Goal: Entertainment & Leisure: Consume media (video, audio)

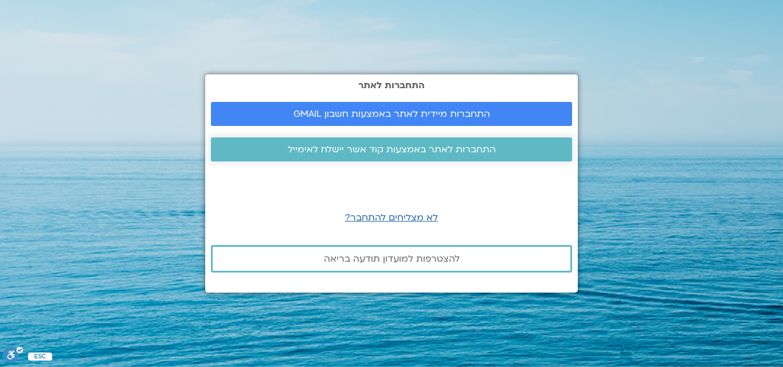
click at [386, 147] on span "התחברות לאתר באמצעות קוד אשר יישלח לאימייל" at bounding box center [392, 149] width 208 height 10
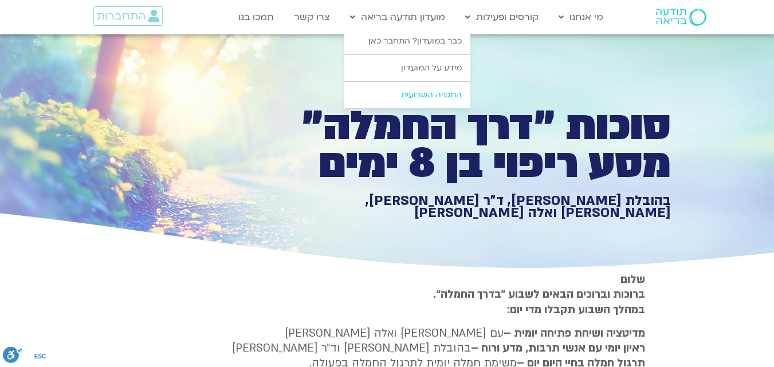
click at [405, 97] on link "התכניה השבועית" at bounding box center [407, 95] width 126 height 26
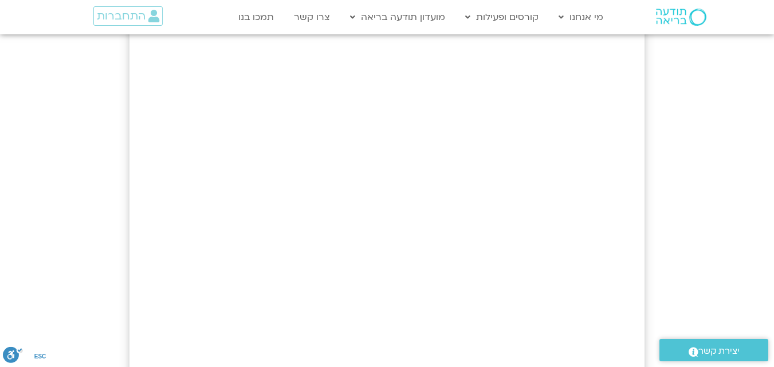
scroll to position [54, 0]
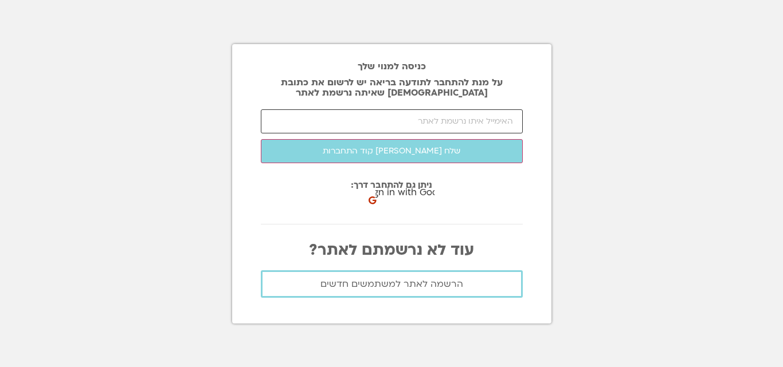
click at [407, 120] on input "email" at bounding box center [392, 121] width 262 height 24
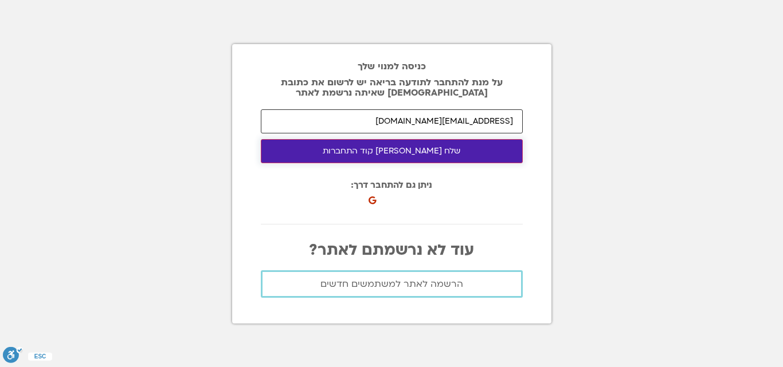
type input "[EMAIL_ADDRESS][DOMAIN_NAME]"
click at [399, 154] on button "שלח לי קוד התחברות" at bounding box center [392, 151] width 262 height 24
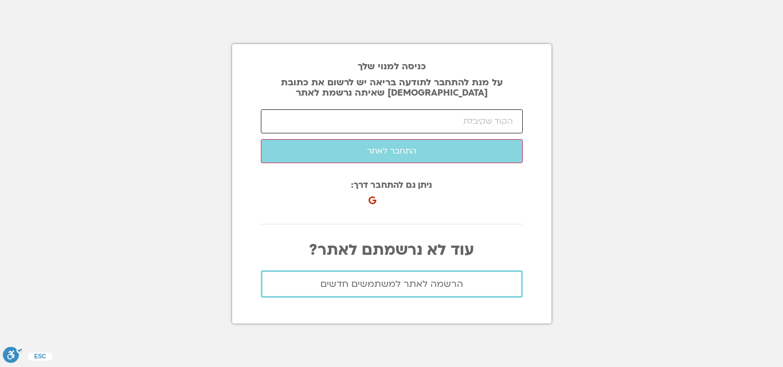
click at [504, 111] on input "number" at bounding box center [392, 121] width 262 height 24
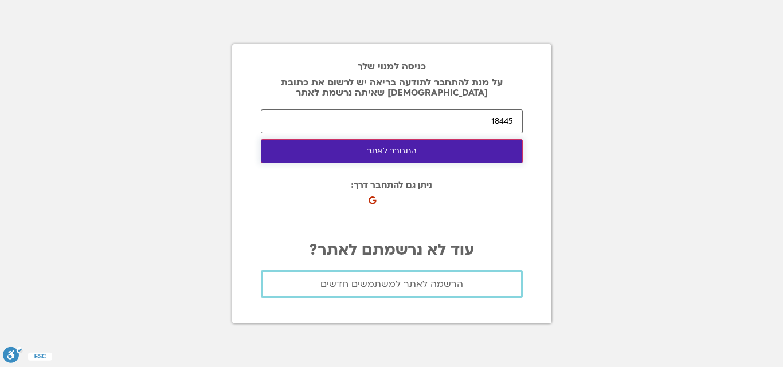
click at [407, 152] on button "התחבר לאתר" at bounding box center [392, 151] width 262 height 24
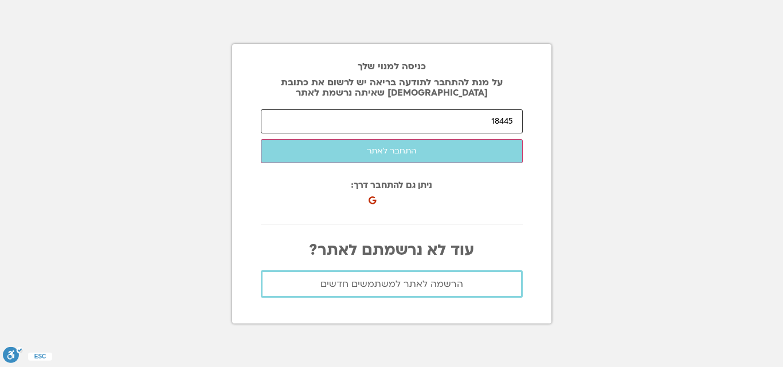
drag, startPoint x: 466, startPoint y: 124, endPoint x: 525, endPoint y: 125, distance: 59.6
click at [525, 125] on div "כניסה למנוי שלך על מנת להתחבר לתודעה בריאה יש לרשום את כתובת האיימל שאיתה נרשמת…" at bounding box center [391, 184] width 319 height 280
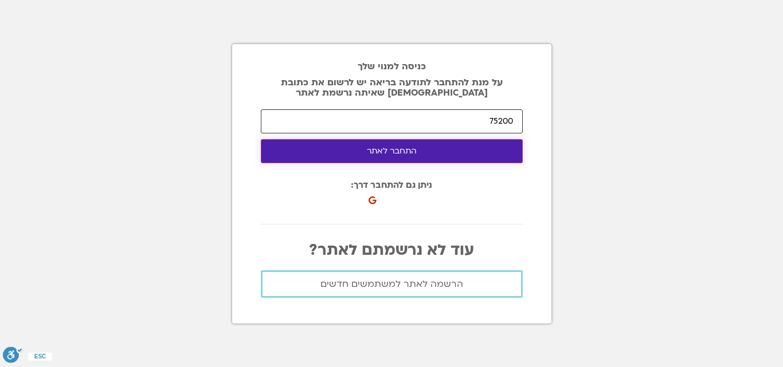
type input "75200"
click at [409, 153] on button "התחבר לאתר" at bounding box center [392, 151] width 262 height 24
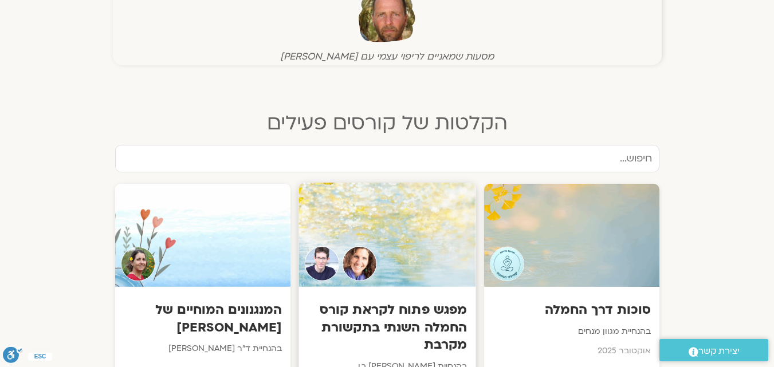
scroll to position [516, 0]
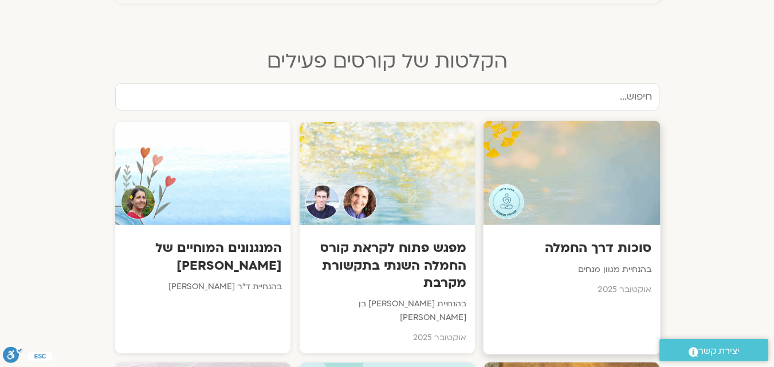
click at [565, 238] on div "סוכות דרך החמלה בהנחיית מגוון מנחים אוקטובר 2025" at bounding box center [571, 265] width 177 height 80
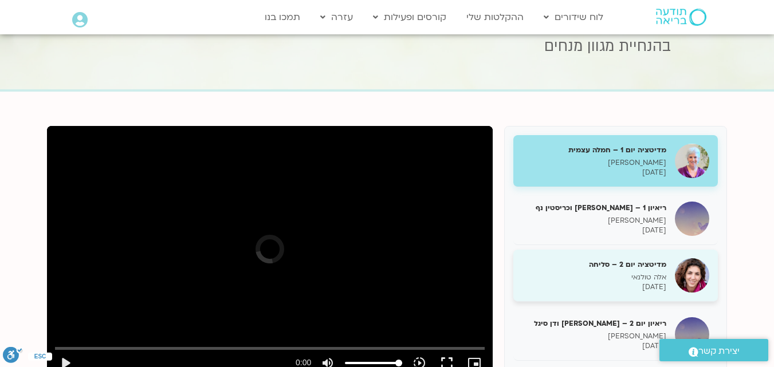
scroll to position [57, 0]
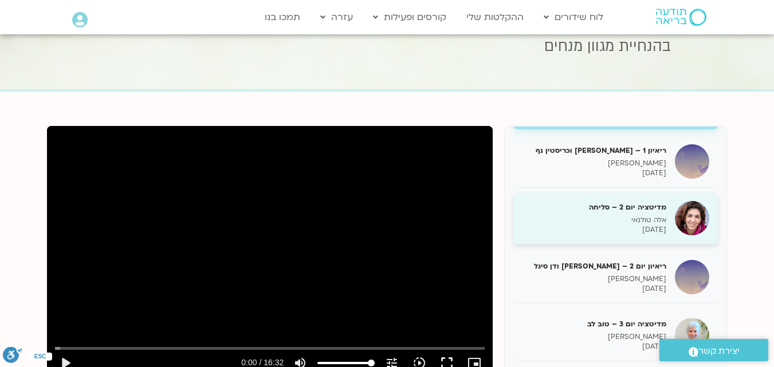
click at [606, 206] on h5 "מדיטציה יום 2 – סליחה" at bounding box center [594, 207] width 144 height 10
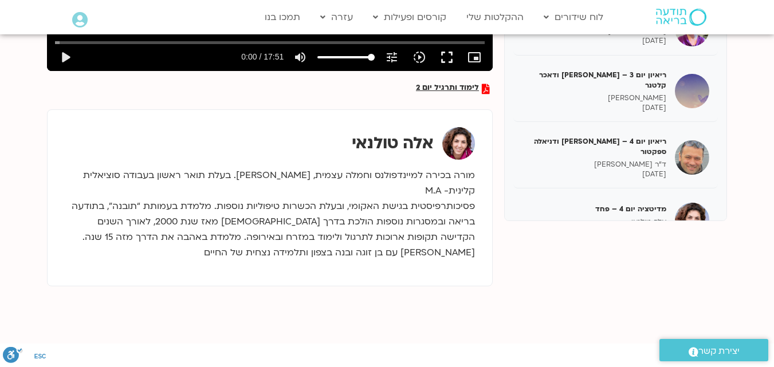
scroll to position [229, 0]
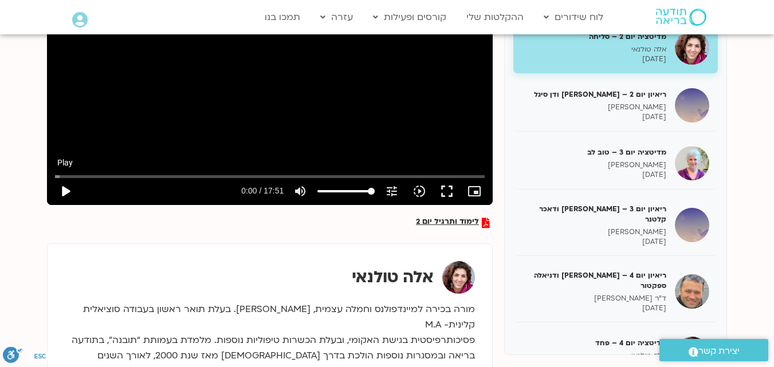
click at [62, 191] on button "play_arrow" at bounding box center [66, 192] width 28 height 28
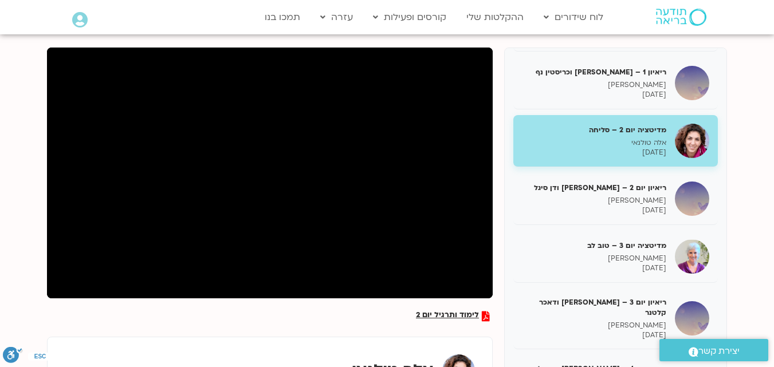
scroll to position [115, 0]
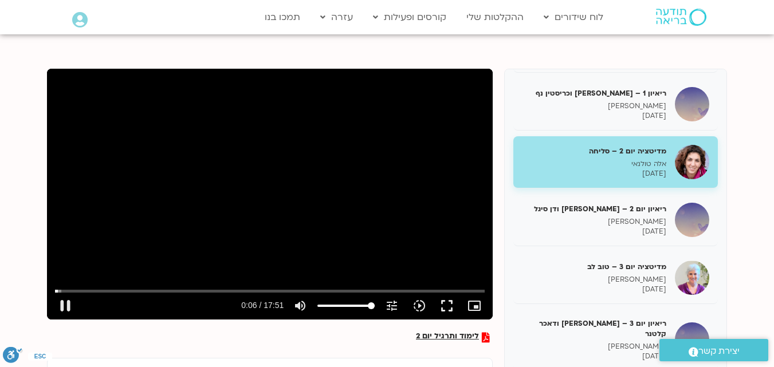
type input "6.911882"
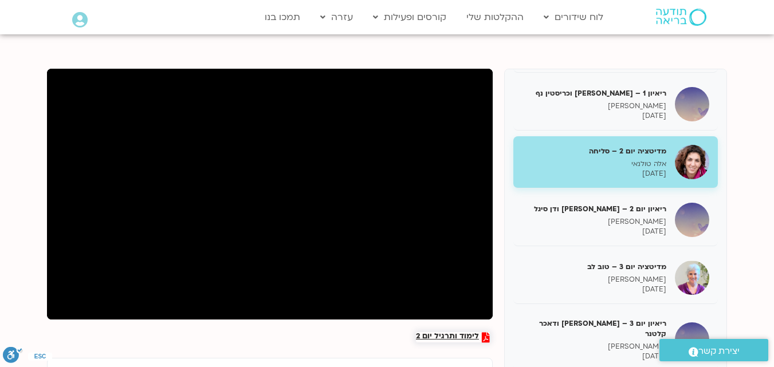
click at [52, 292] on button "pause" at bounding box center [66, 306] width 28 height 28
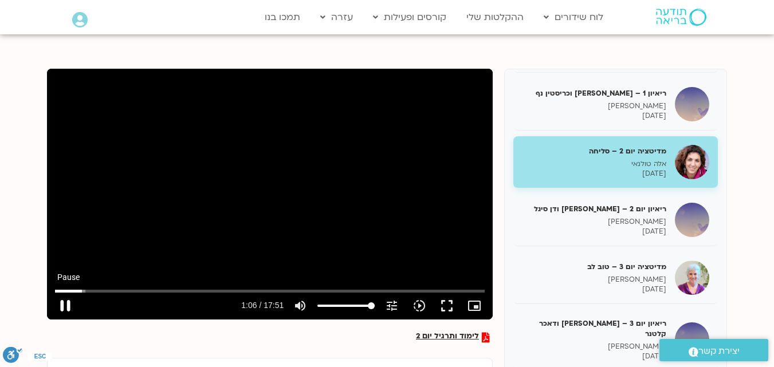
click at [62, 305] on button "pause" at bounding box center [66, 306] width 28 height 28
click at [64, 307] on button "play_arrow" at bounding box center [66, 306] width 28 height 28
click at [70, 307] on button "pause" at bounding box center [66, 306] width 28 height 28
click at [65, 304] on button "play_arrow" at bounding box center [66, 306] width 28 height 28
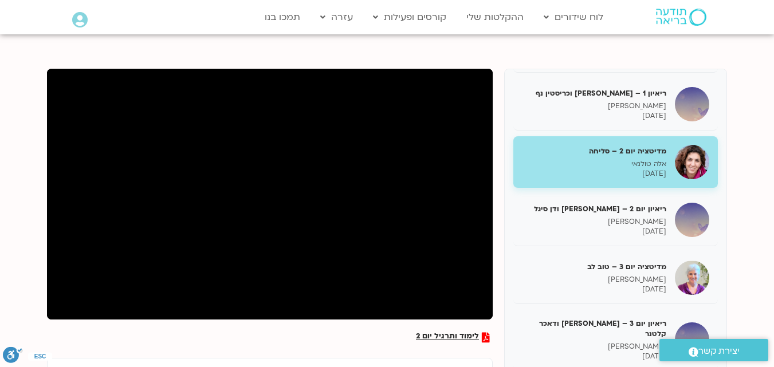
click at [24, 245] on section "לימוד ותרגיל יום 2 מדיטציה יום 1 – חמלה עצמית סנדיה בר קמה [DATE] ריאיון 1 – [P…" at bounding box center [387, 313] width 774 height 558
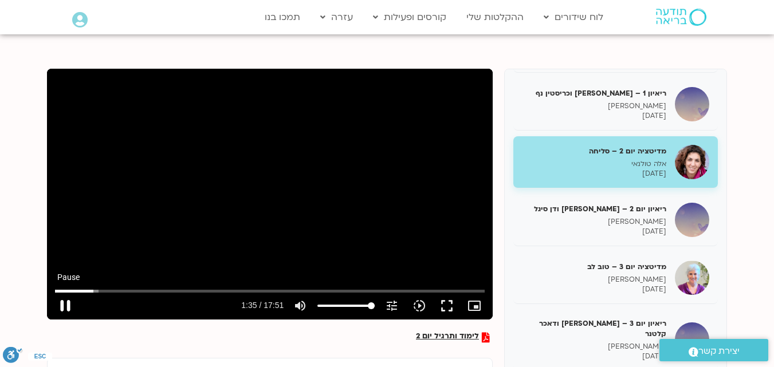
click at [73, 302] on button "pause" at bounding box center [66, 306] width 28 height 28
click at [66, 302] on button "play_arrow" at bounding box center [66, 306] width 28 height 28
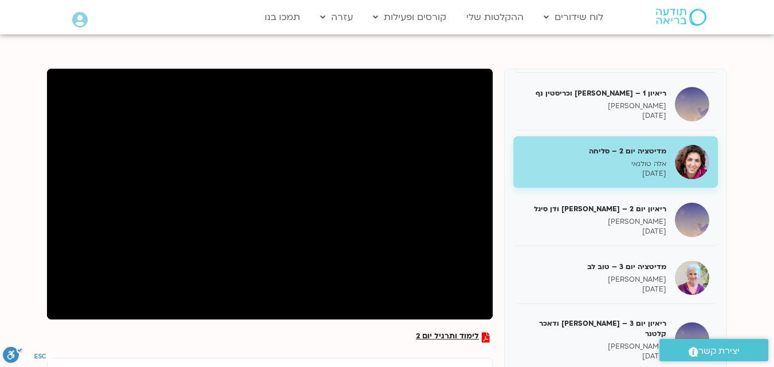
click at [52, 292] on button "pause" at bounding box center [66, 306] width 28 height 28
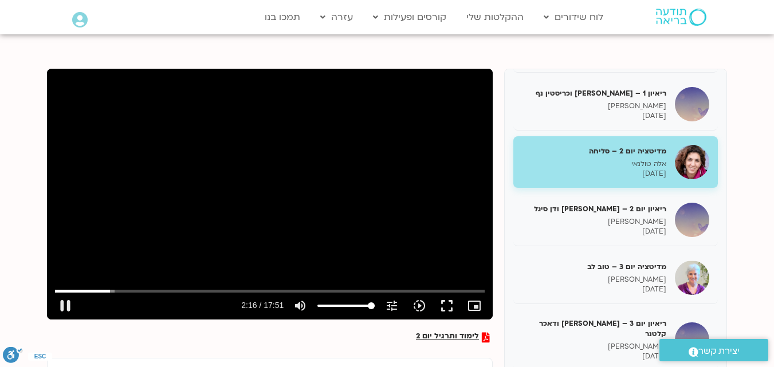
click at [189, 247] on div "Skip Ad 1:38 pause 2:16 / 17:51 volume_up Mute tune Resolution Auto 720p slow_m…" at bounding box center [270, 194] width 446 height 251
click at [106, 291] on input "Seek" at bounding box center [270, 291] width 430 height 7
click at [67, 303] on button "play_arrow" at bounding box center [66, 306] width 28 height 28
click at [68, 304] on button "pause" at bounding box center [66, 306] width 28 height 28
click at [63, 303] on button "play_arrow" at bounding box center [66, 306] width 28 height 28
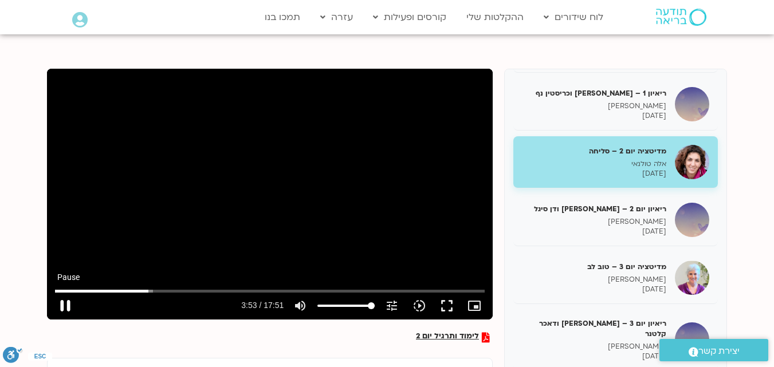
click at [64, 309] on button "pause" at bounding box center [66, 306] width 28 height 28
click at [66, 305] on button "play_arrow" at bounding box center [66, 306] width 28 height 28
click at [63, 301] on button "pause" at bounding box center [66, 306] width 28 height 28
click at [64, 305] on button "play_arrow" at bounding box center [66, 306] width 28 height 28
click at [63, 308] on button "pause" at bounding box center [66, 306] width 28 height 28
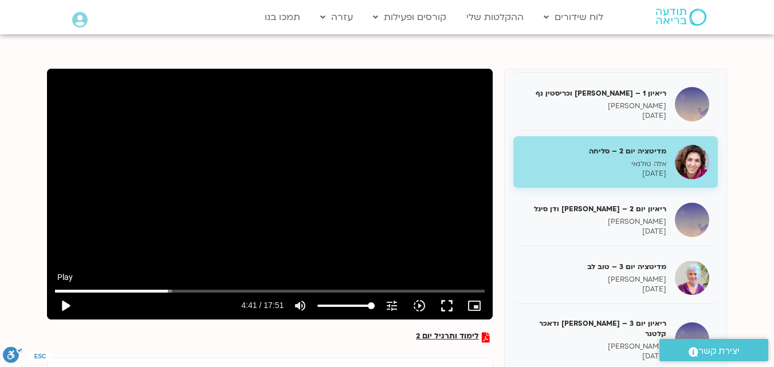
click at [64, 308] on button "play_arrow" at bounding box center [66, 306] width 28 height 28
click at [60, 308] on button "pause" at bounding box center [66, 306] width 28 height 28
click at [65, 305] on button "play_arrow" at bounding box center [66, 306] width 28 height 28
click at [68, 294] on button "pause" at bounding box center [66, 306] width 28 height 28
click at [60, 310] on button "play_arrow" at bounding box center [66, 306] width 28 height 28
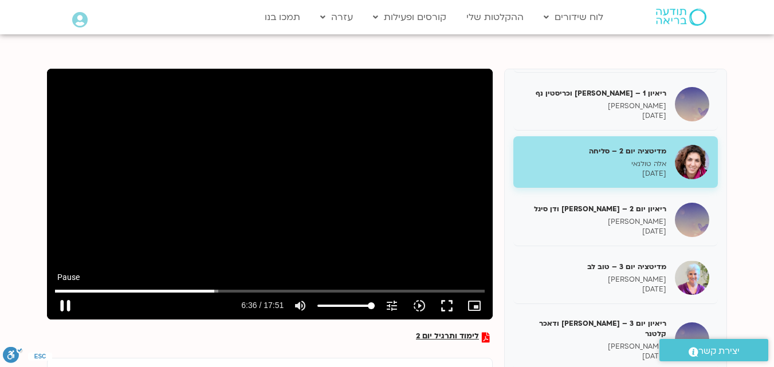
click at [59, 306] on button "pause" at bounding box center [66, 306] width 28 height 28
click at [64, 300] on button "play_arrow" at bounding box center [66, 306] width 28 height 28
click at [264, 201] on div "Skip Ad 0:51 pause 8:40 / 17:51 volume_up Mute tune Resolution Auto 720p slow_m…" at bounding box center [270, 194] width 446 height 251
type input "521.128904"
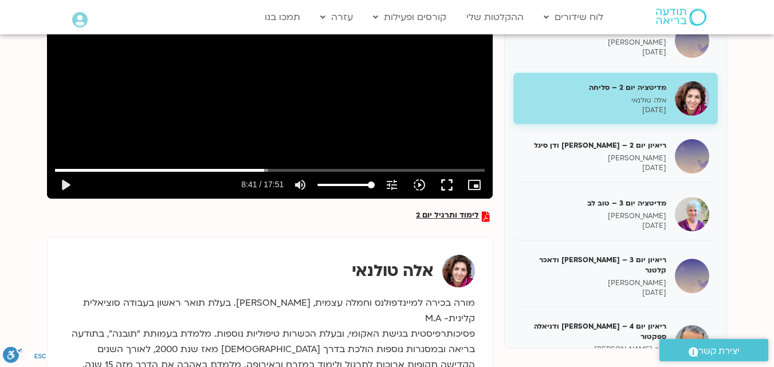
scroll to position [229, 0]
